Goal: Unclear

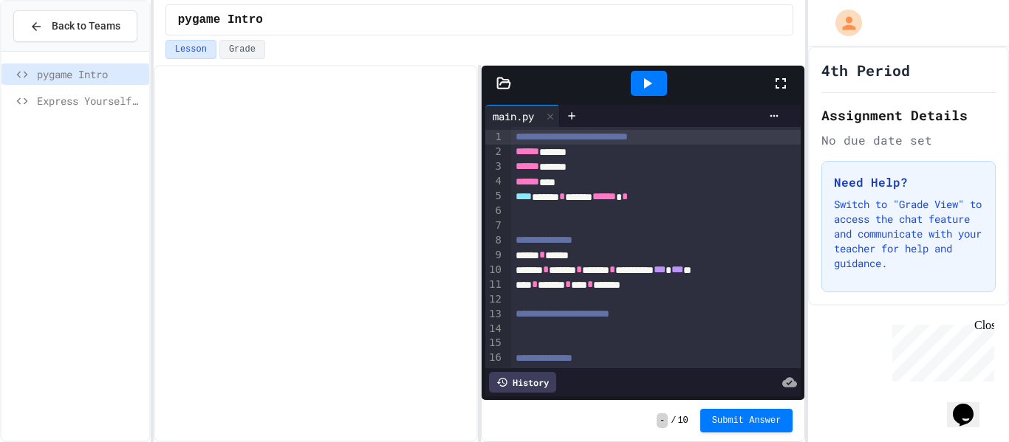
click at [777, 86] on icon at bounding box center [781, 84] width 18 height 18
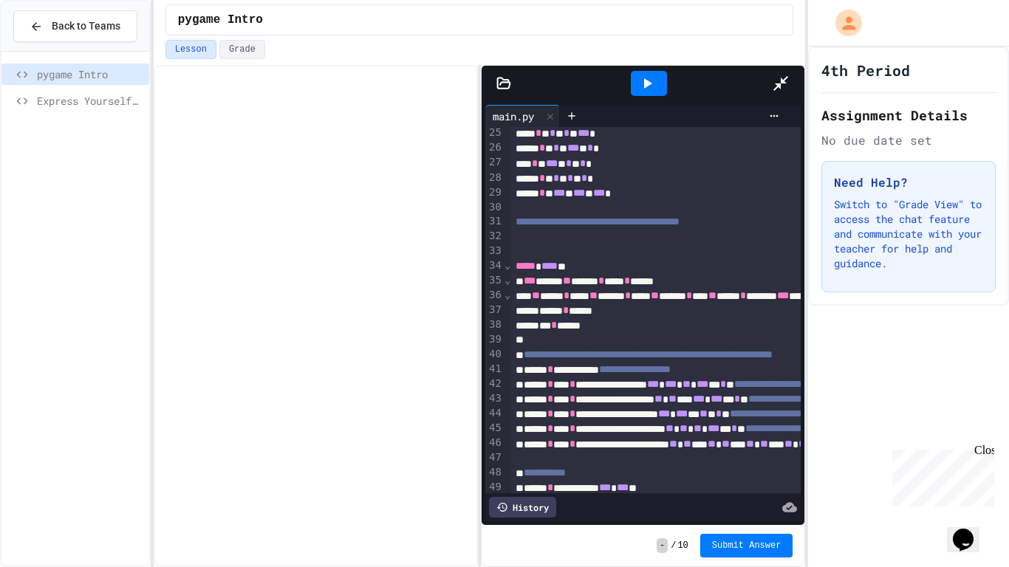
scroll to position [351, 0]
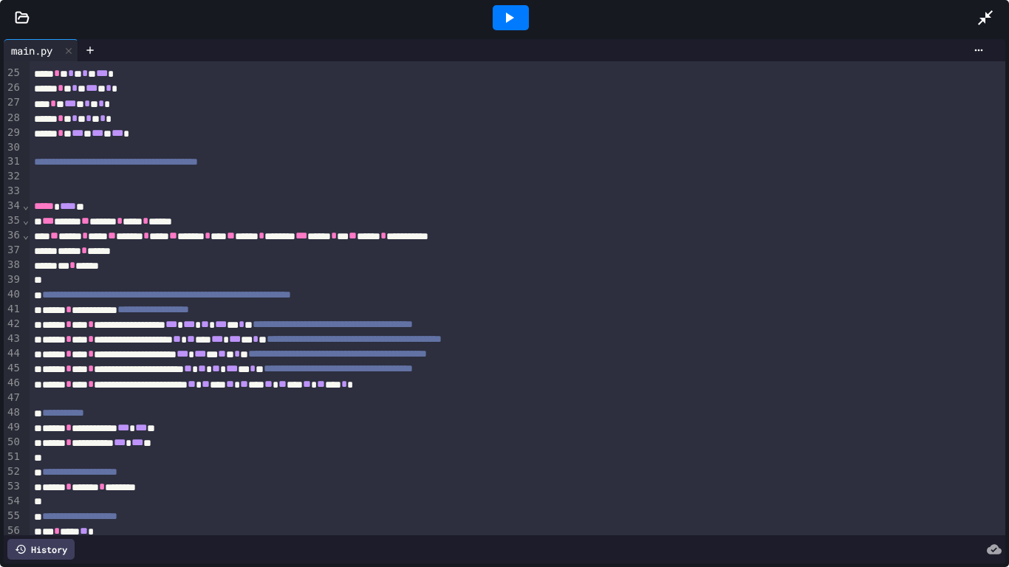
click at [515, 20] on icon at bounding box center [509, 18] width 18 height 18
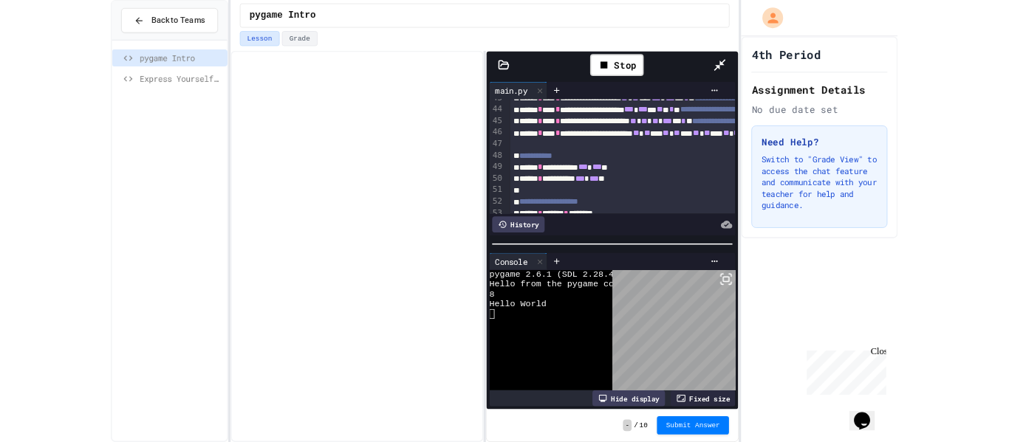
scroll to position [0, 0]
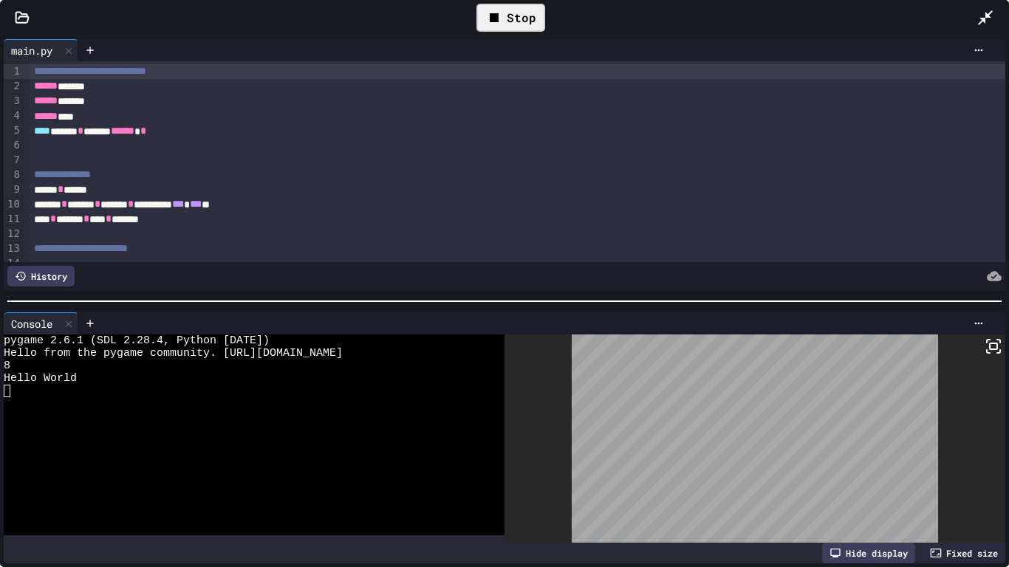
click at [512, 16] on div "Stop" at bounding box center [510, 18] width 69 height 28
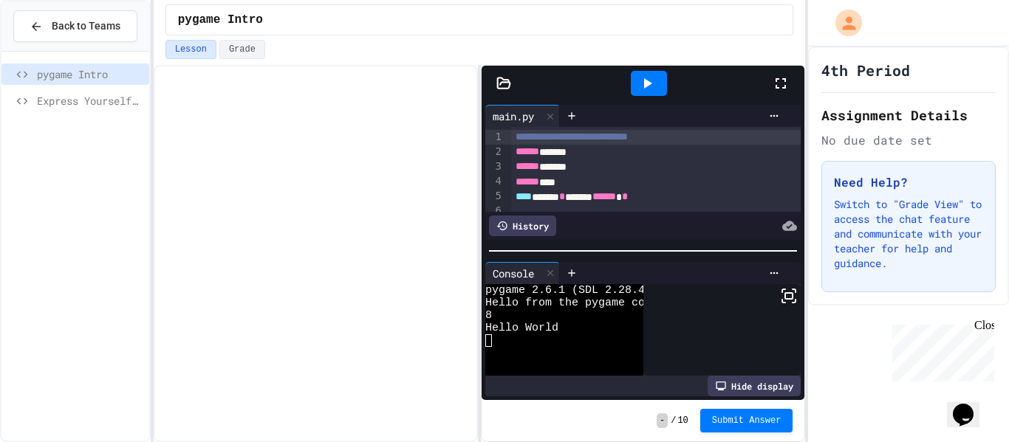
scroll to position [25, 0]
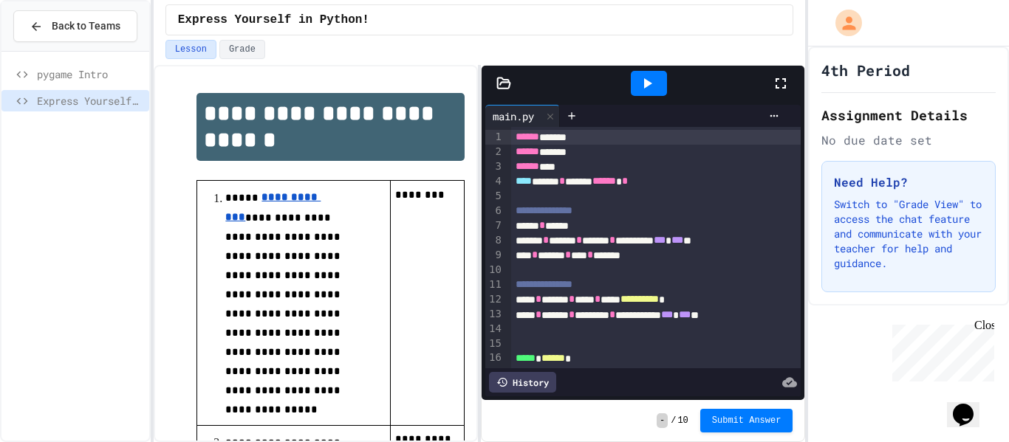
click at [780, 72] on div at bounding box center [788, 83] width 32 height 40
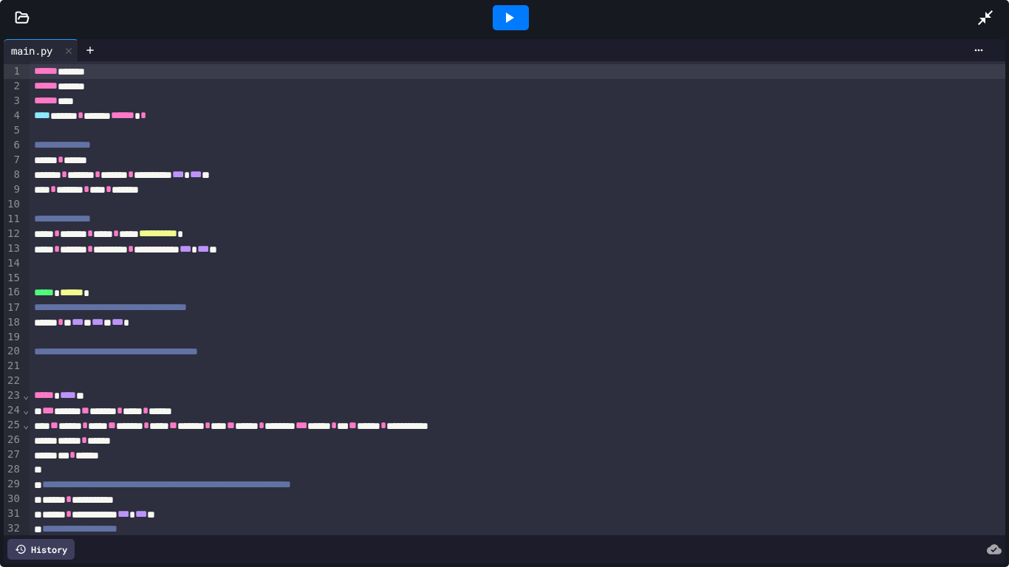
click at [515, 13] on icon at bounding box center [509, 18] width 18 height 18
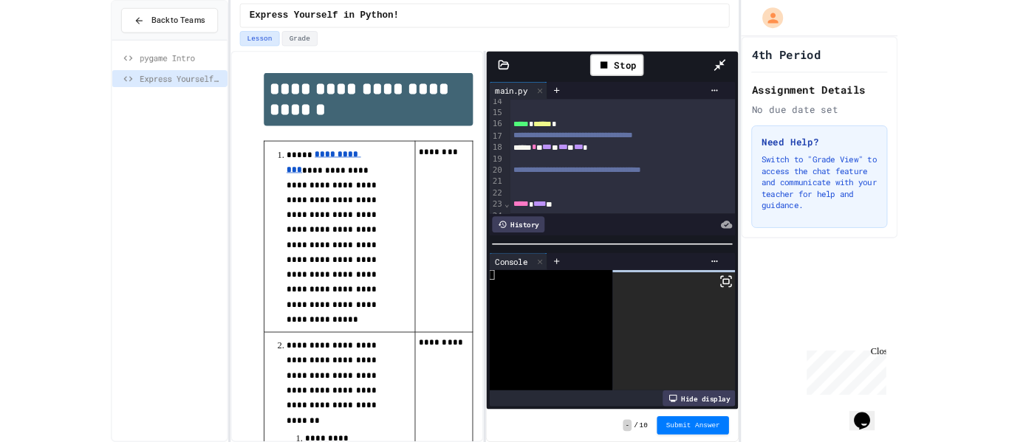
scroll to position [200, 0]
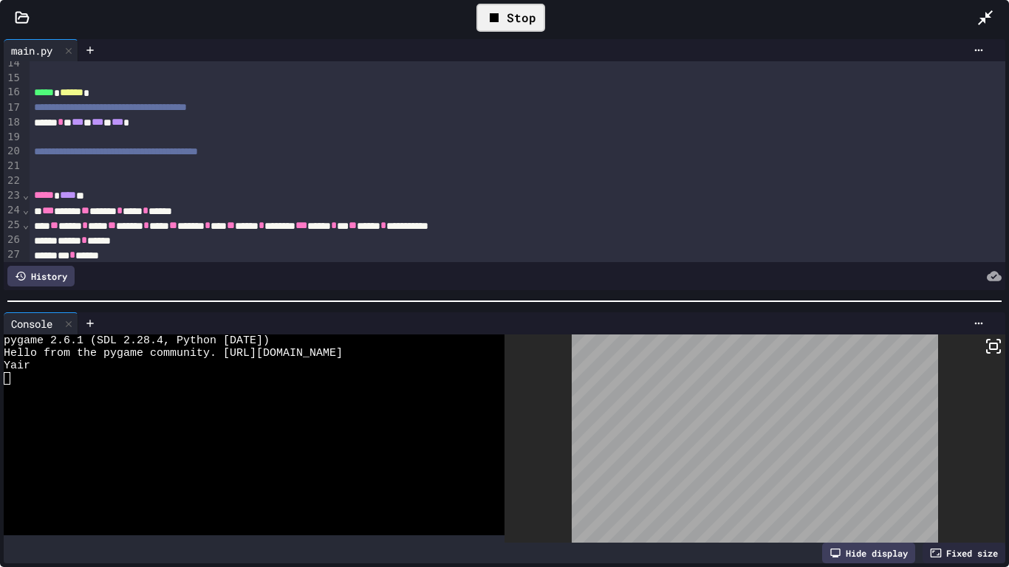
click at [532, 12] on div "Stop" at bounding box center [510, 18] width 69 height 28
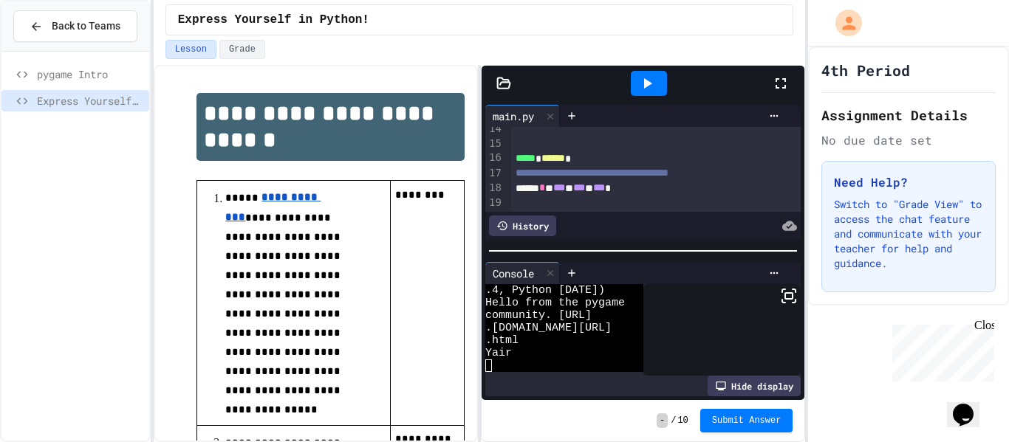
scroll to position [13, 0]
